Goal: Navigation & Orientation: Find specific page/section

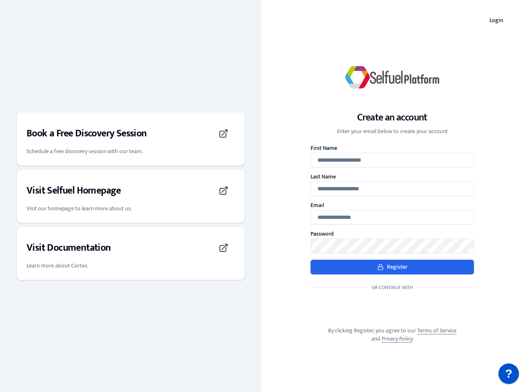
click at [262, 196] on div "Create an account Enter your email below to create your account First Name Last…" at bounding box center [393, 196] width 262 height 320
click at [131, 139] on h3 "Book a Free Discovery Session" at bounding box center [87, 133] width 121 height 13
click at [131, 196] on div "Visit Selfuel Homepage" at bounding box center [131, 190] width 208 height 23
click at [131, 253] on div "Visit Documentation" at bounding box center [131, 248] width 208 height 23
click at [509, 374] on p "?" at bounding box center [508, 374] width 7 height 20
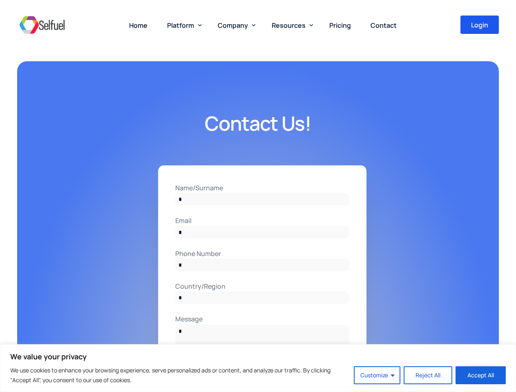
click at [258, 196] on input "Name/Surname" at bounding box center [262, 199] width 174 height 12
click at [378, 376] on button "Customize" at bounding box center [377, 376] width 47 height 18
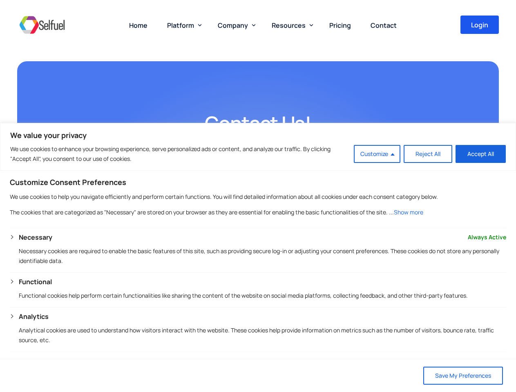
click at [183, 25] on span "Platform" at bounding box center [180, 25] width 27 height 9
click at [235, 25] on span "Company" at bounding box center [233, 25] width 30 height 9
click at [291, 25] on span "Resources" at bounding box center [289, 25] width 34 height 9
